Goal: Browse casually

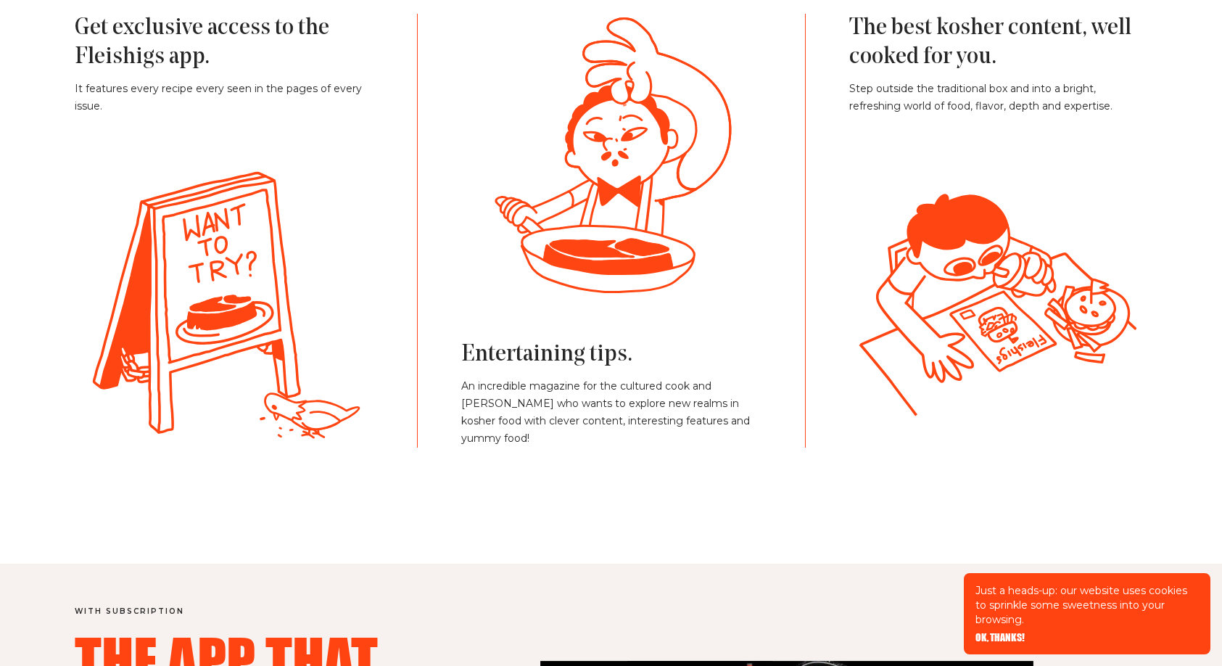
scroll to position [3329, 0]
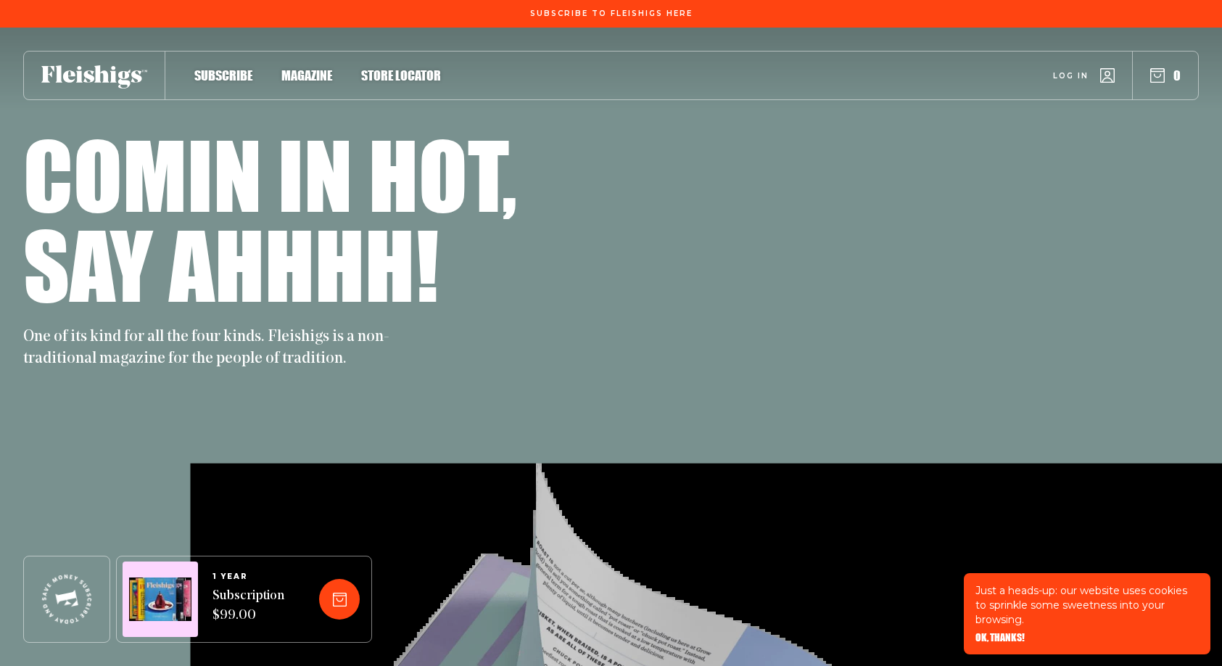
scroll to position [3329, 0]
